Goal: Transaction & Acquisition: Purchase product/service

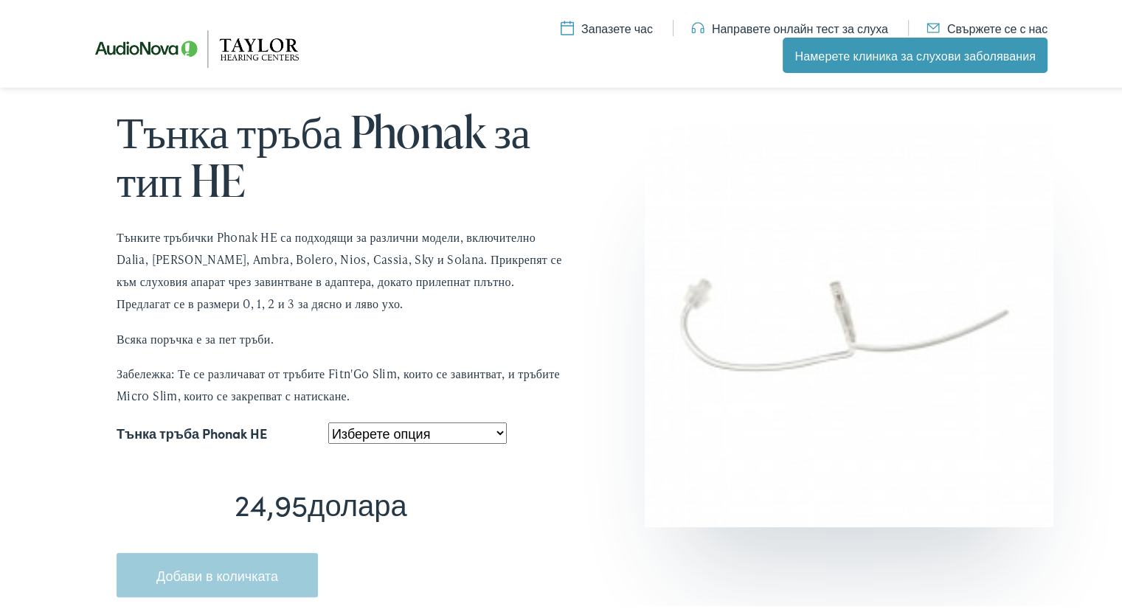
scroll to position [295, 0]
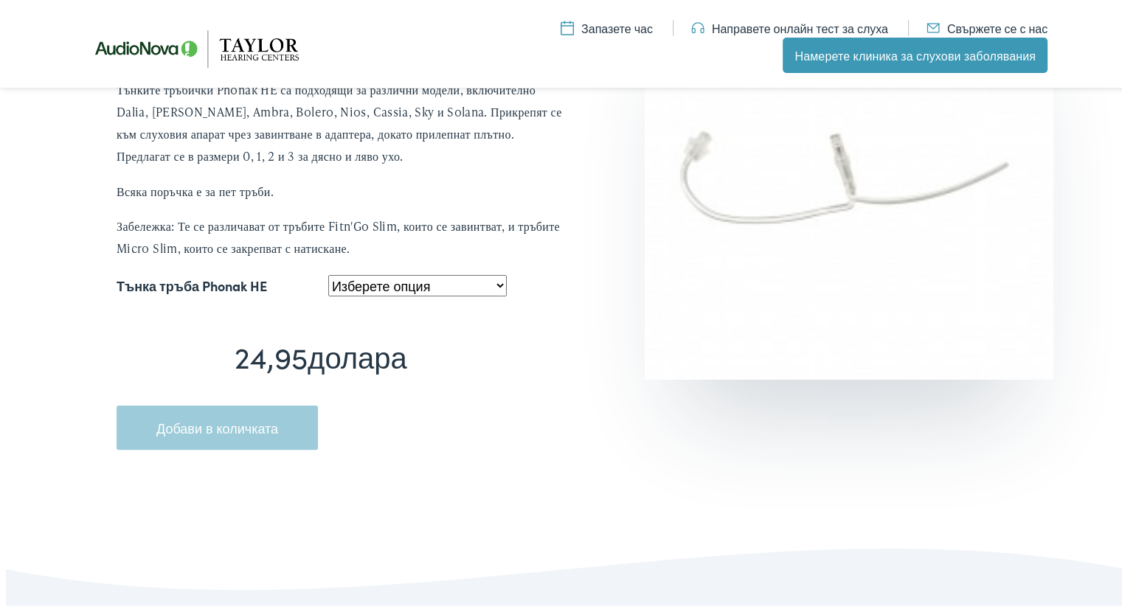
click at [499, 281] on select "Изберете опция Л-0 Л-1 Л-2 Л-3 R-0 Р-1 Р-2 Р-3" at bounding box center [417, 282] width 178 height 21
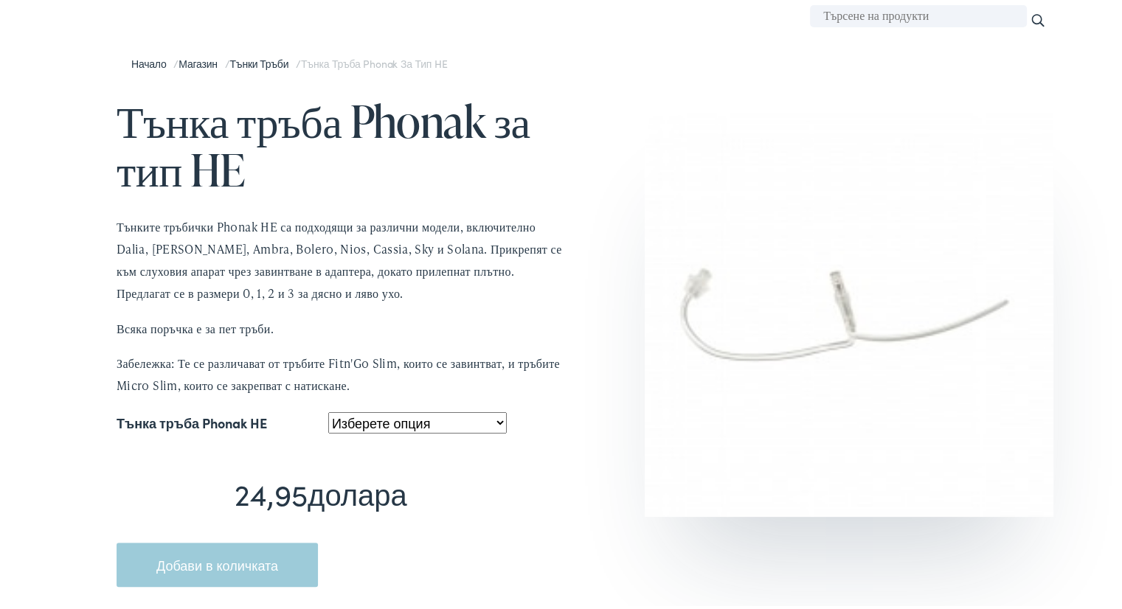
scroll to position [221, 0]
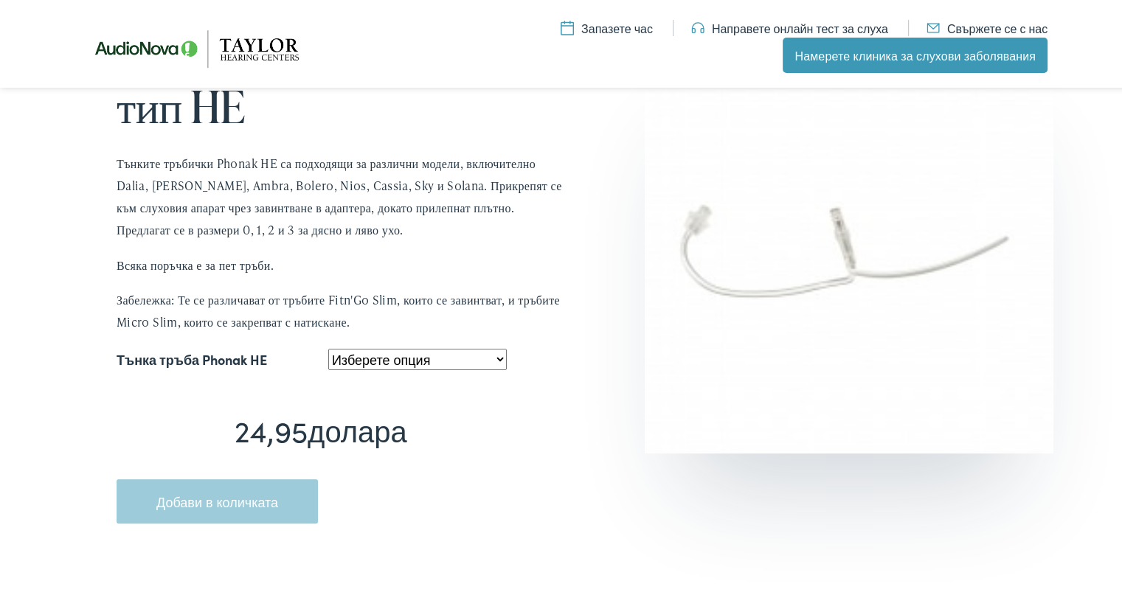
click at [496, 358] on select "Изберете опция Л-0 Л-1 Л-2 Л-3 R-0 Р-1 Р-2 Р-3" at bounding box center [417, 356] width 178 height 21
click at [328, 346] on select "Изберете опция Л-0 Л-1 Л-2 Л-3 R-0 Р-1 Р-2 Р-3" at bounding box center [417, 356] width 178 height 21
select select "r-2"
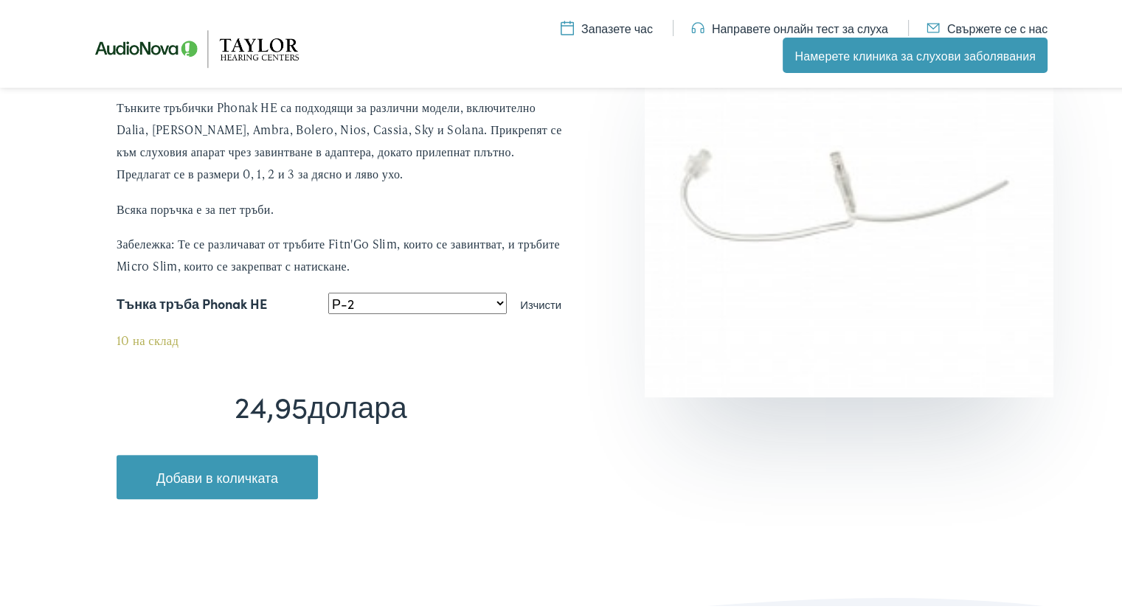
scroll to position [295, 0]
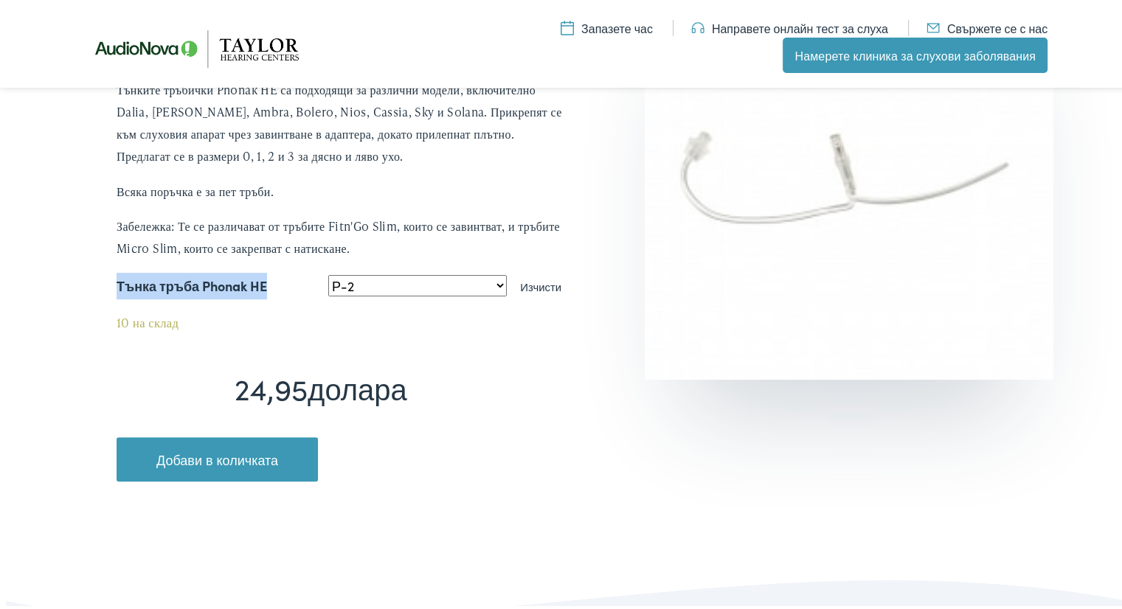
drag, startPoint x: 105, startPoint y: 282, endPoint x: 280, endPoint y: 283, distance: 174.1
click at [280, 283] on div "24,95 долара Тънка тръба Phonak за тип HE Тънките тръбички Phonak HE са подходя…" at bounding box center [323, 225] width 487 height 560
drag, startPoint x: 271, startPoint y: 284, endPoint x: 264, endPoint y: 282, distance: 7.7
click at [265, 283] on div "24,95 долара Тънка тръба Phonak за тип HE Тънките тръбички Phonak HE са подходя…" at bounding box center [323, 225] width 487 height 560
copy form "Тънка тръба Phonak HE"
